Goal: Information Seeking & Learning: Check status

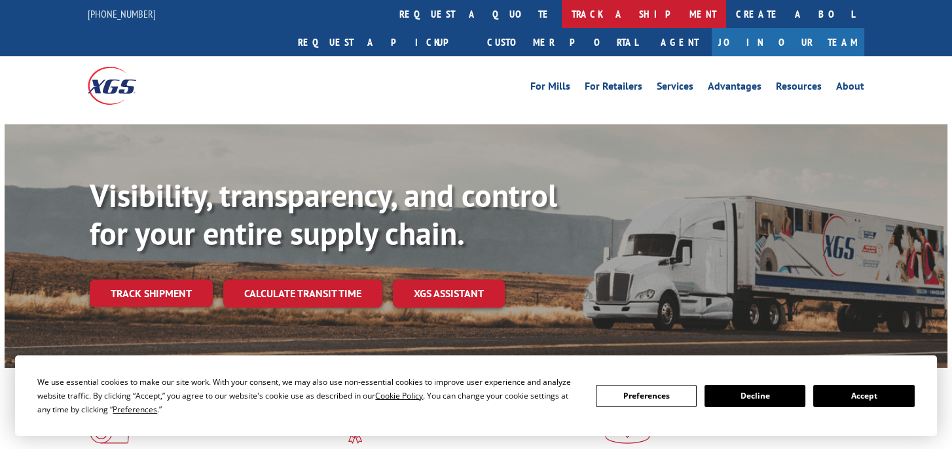
click at [562, 13] on link "track a shipment" at bounding box center [644, 14] width 164 height 28
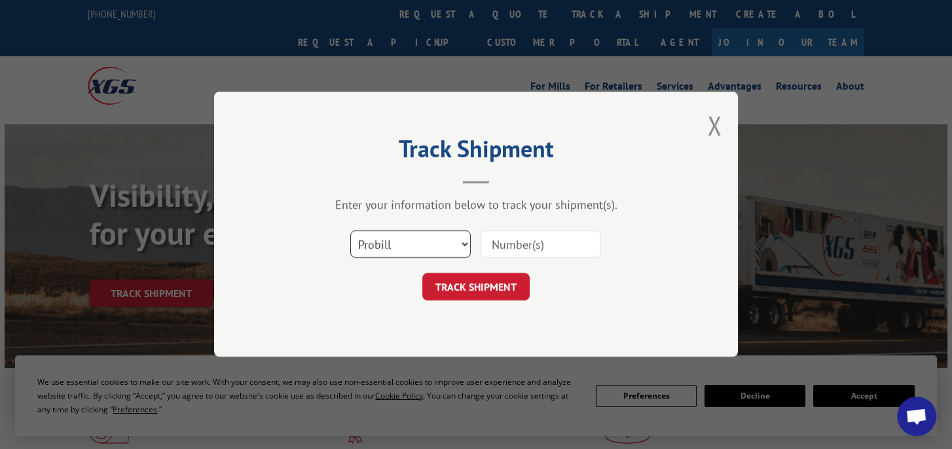
click at [419, 235] on select "Select category... Probill BOL PO" at bounding box center [410, 245] width 121 height 28
click at [350, 231] on select "Select category... Probill BOL PO" at bounding box center [410, 245] width 121 height 28
click at [422, 247] on select "Select category... Probill BOL PO" at bounding box center [410, 245] width 121 height 28
select select "bol"
click at [350, 231] on select "Select category... Probill BOL PO" at bounding box center [410, 245] width 121 height 28
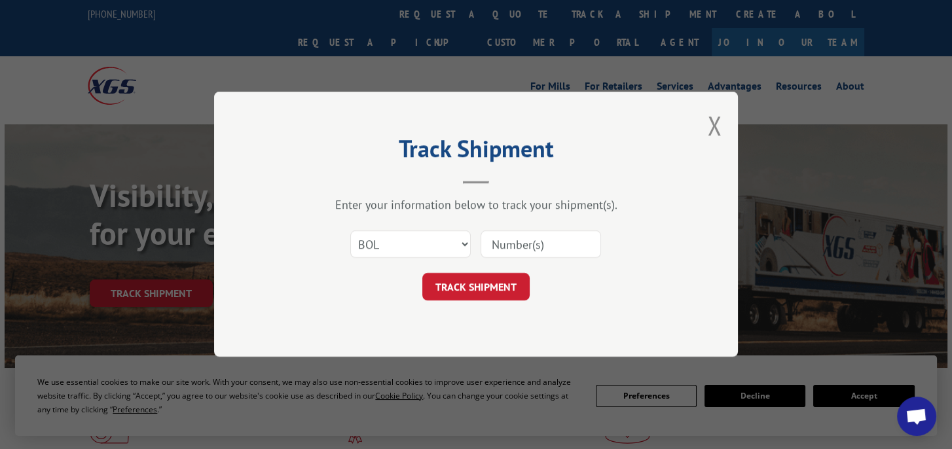
click at [552, 237] on input at bounding box center [541, 245] width 121 height 28
type input "2875590"
click at [483, 290] on button "TRACK SHIPMENT" at bounding box center [475, 288] width 107 height 28
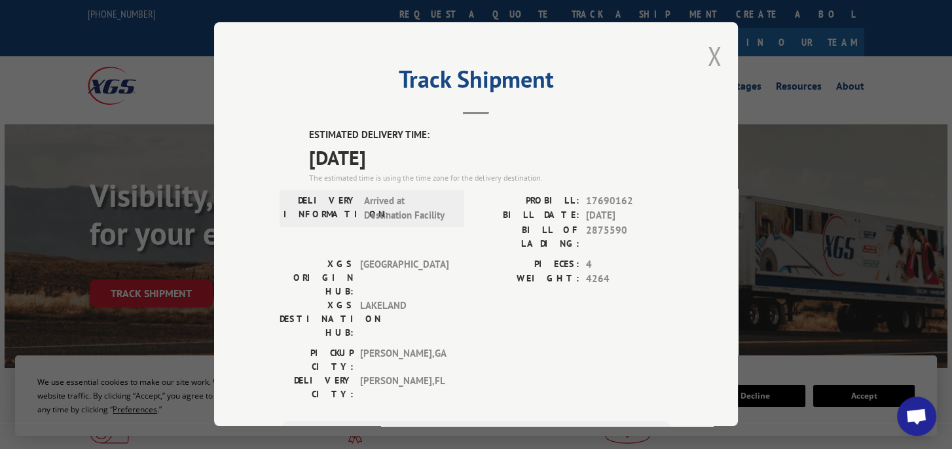
click at [710, 54] on button "Close modal" at bounding box center [714, 56] width 14 height 35
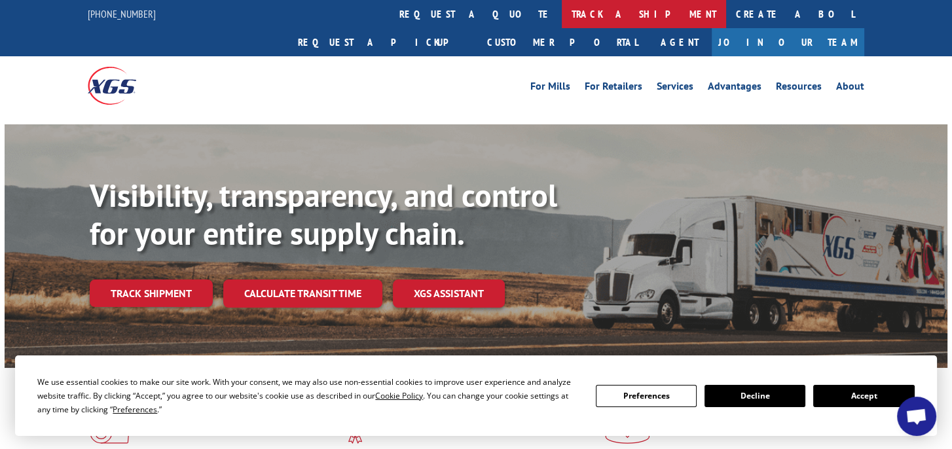
click at [562, 18] on link "track a shipment" at bounding box center [644, 14] width 164 height 28
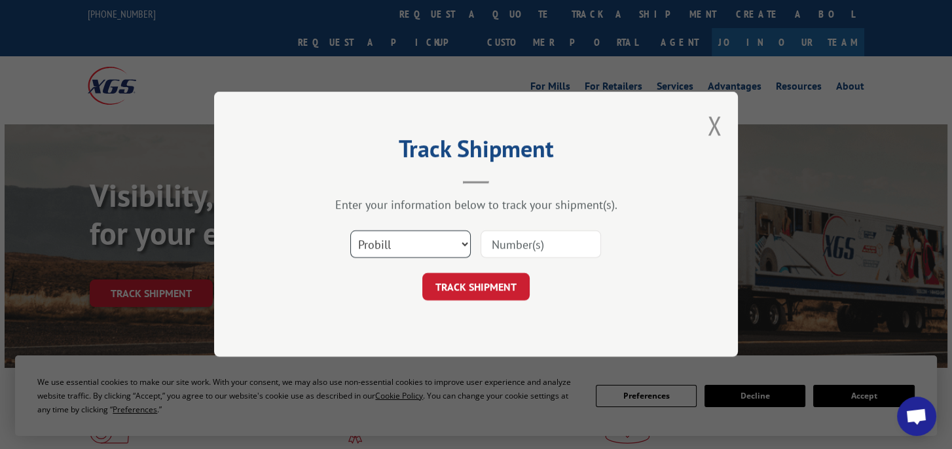
click at [464, 242] on select "Select category... Probill BOL PO" at bounding box center [410, 245] width 121 height 28
select select "bol"
click at [350, 231] on select "Select category... Probill BOL PO" at bounding box center [410, 245] width 121 height 28
click at [499, 254] on input at bounding box center [541, 245] width 121 height 28
type input "2875590"
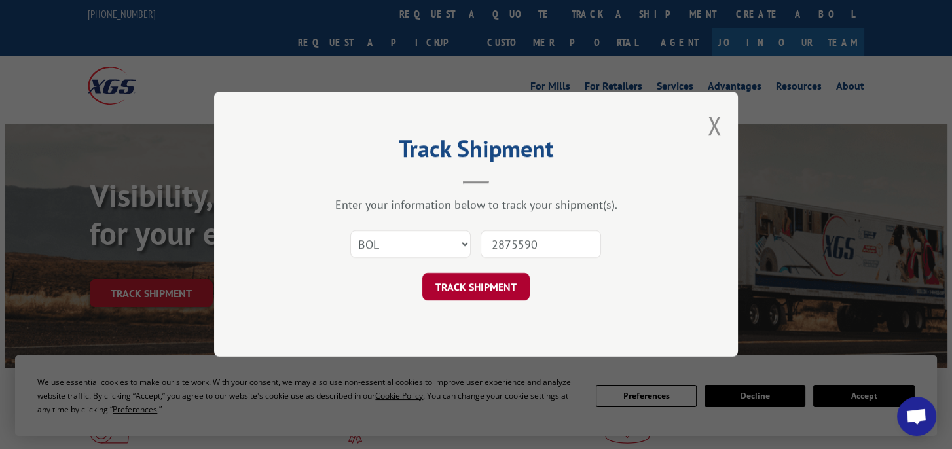
click at [460, 296] on button "TRACK SHIPMENT" at bounding box center [475, 288] width 107 height 28
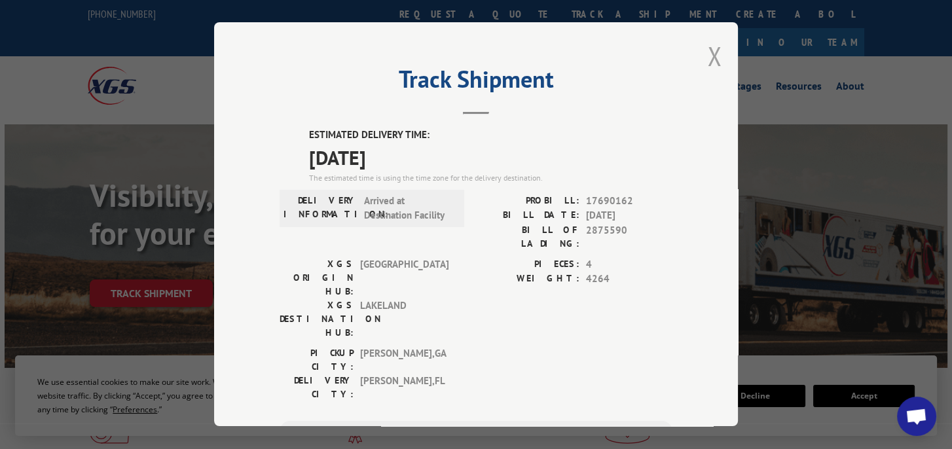
click at [709, 58] on button "Close modal" at bounding box center [714, 56] width 14 height 35
